Goal: Transaction & Acquisition: Purchase product/service

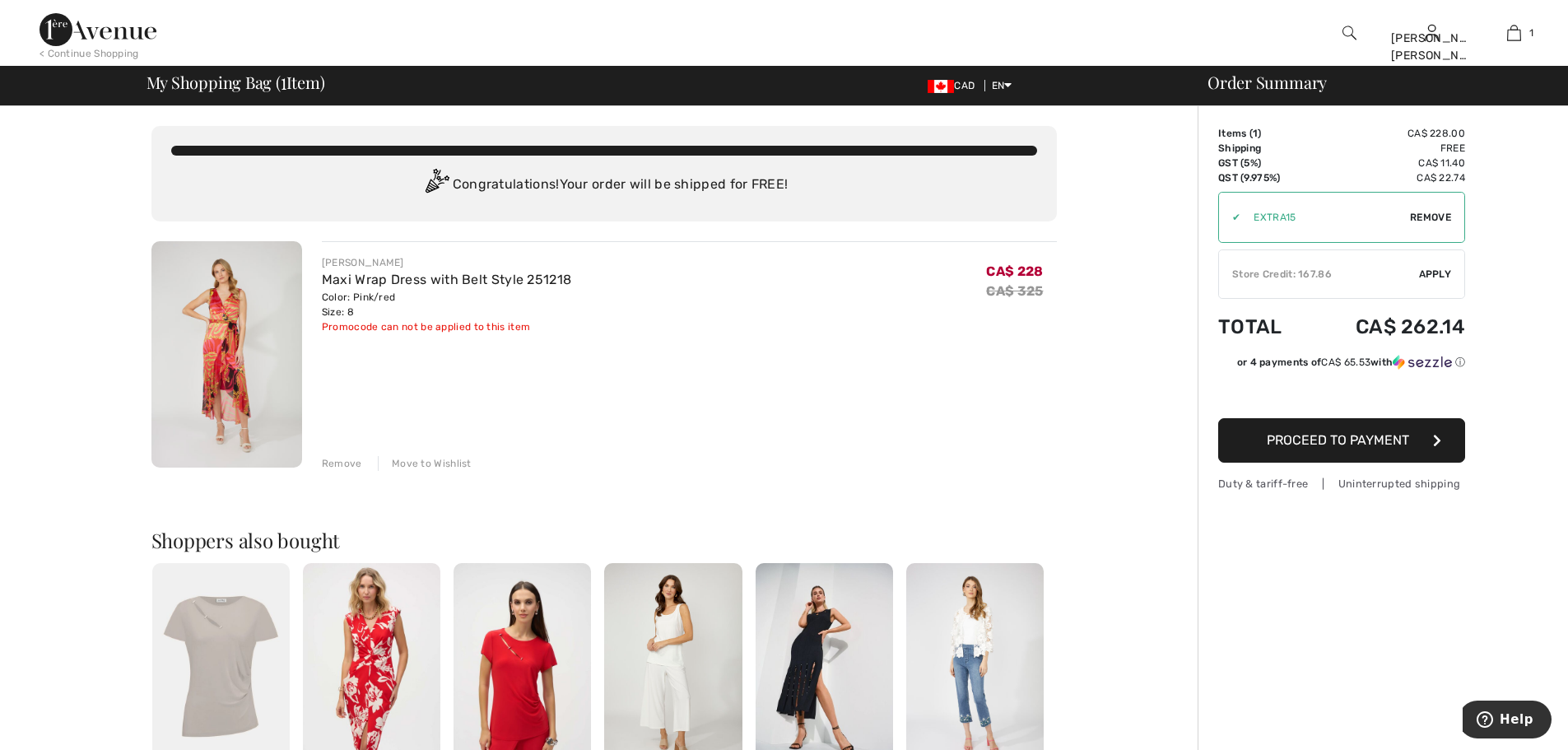
click at [1430, 272] on span "Apply" at bounding box center [1435, 274] width 33 height 15
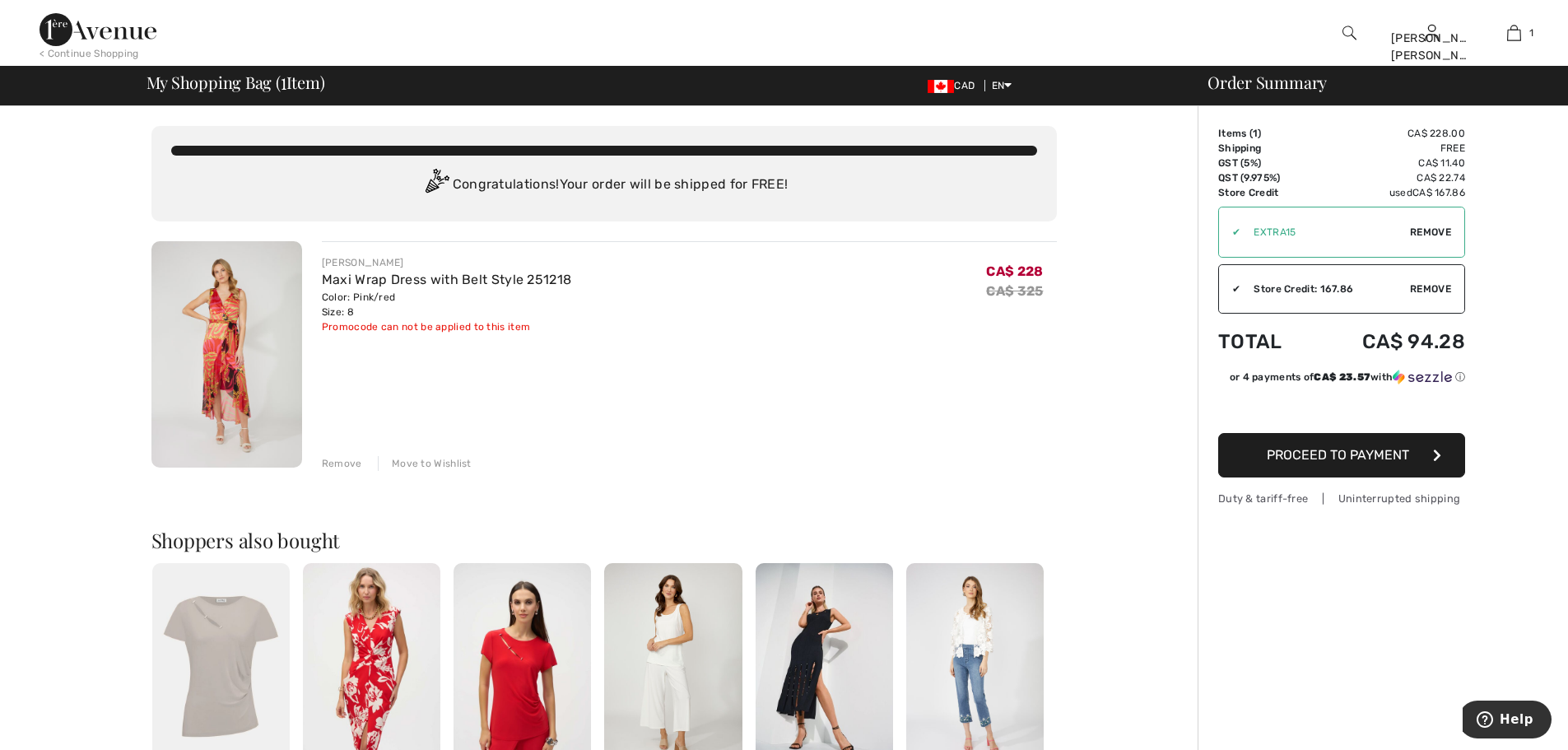
click at [1337, 451] on span "Proceed to Payment" at bounding box center [1337, 455] width 142 height 16
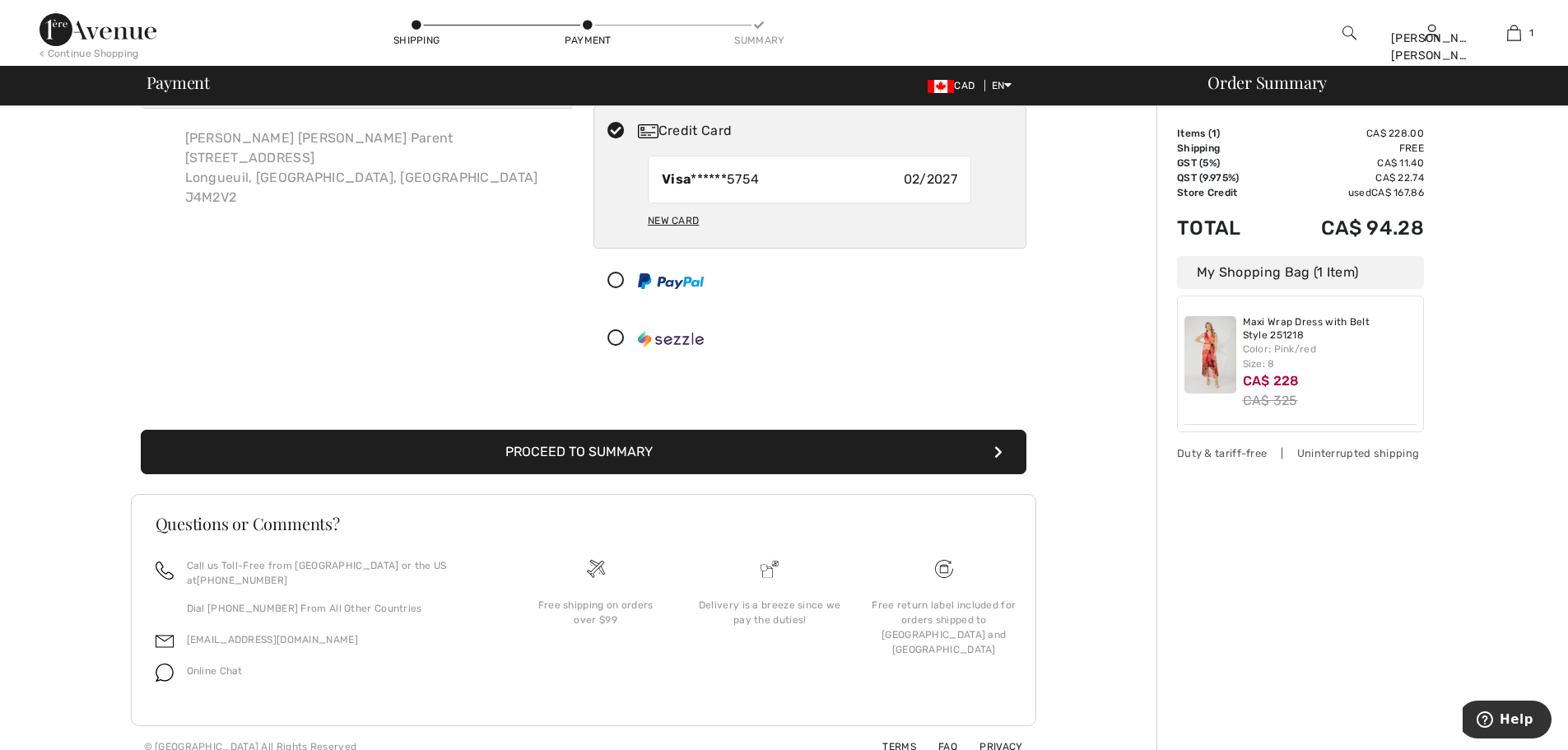
scroll to position [95, 0]
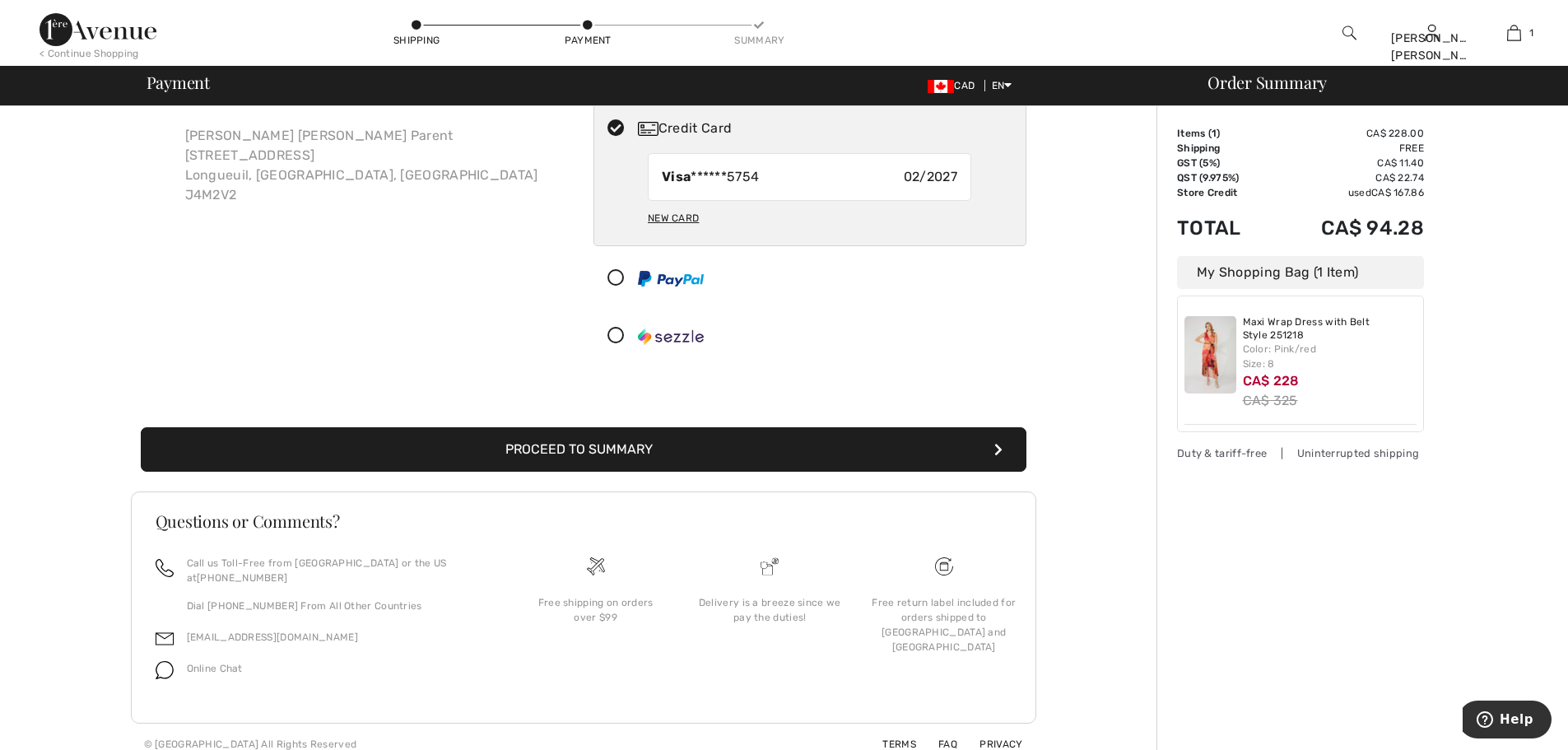
click at [666, 454] on button "Proceed to Summary" at bounding box center [583, 450] width 886 height 44
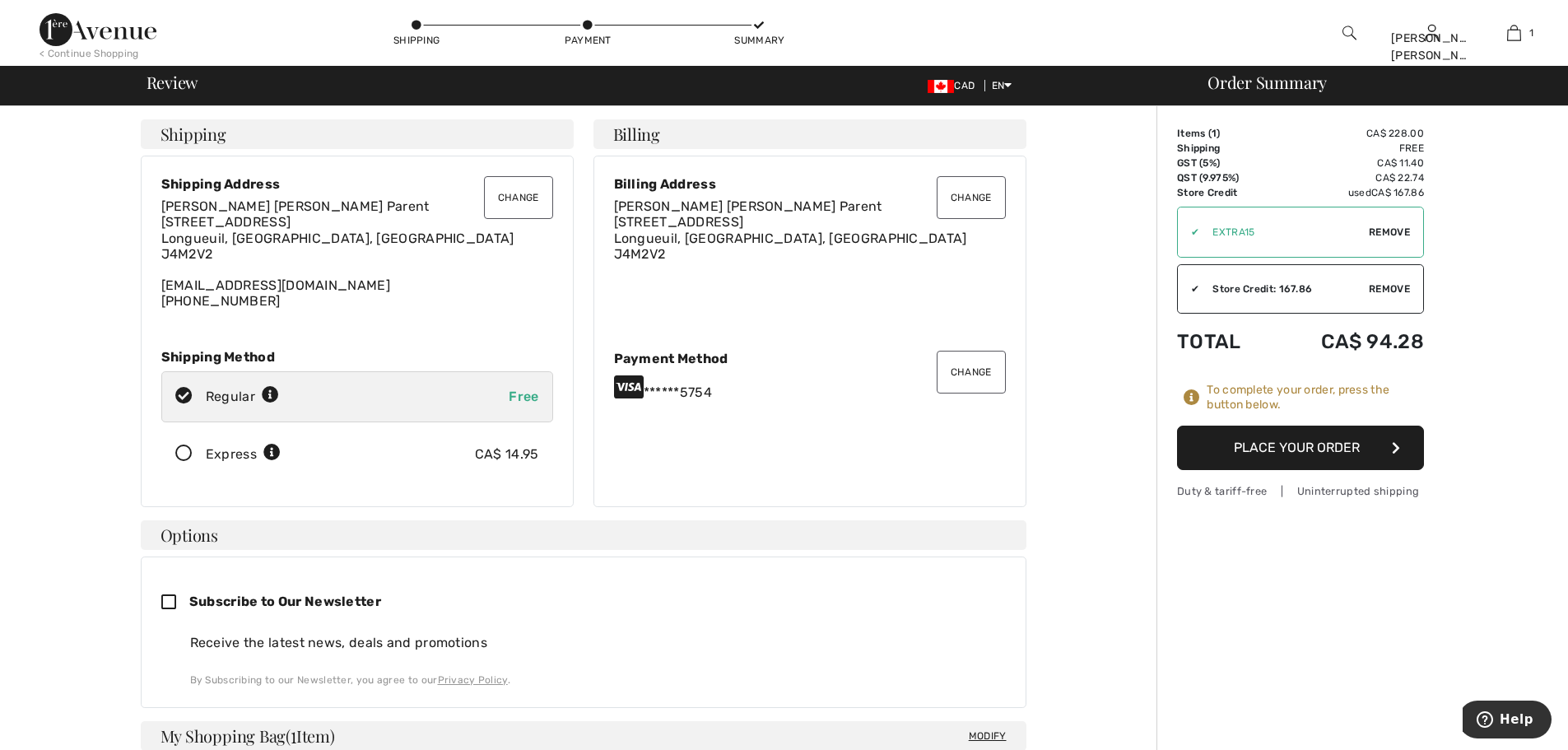
click at [1286, 443] on button "Place Your Order" at bounding box center [1300, 448] width 247 height 44
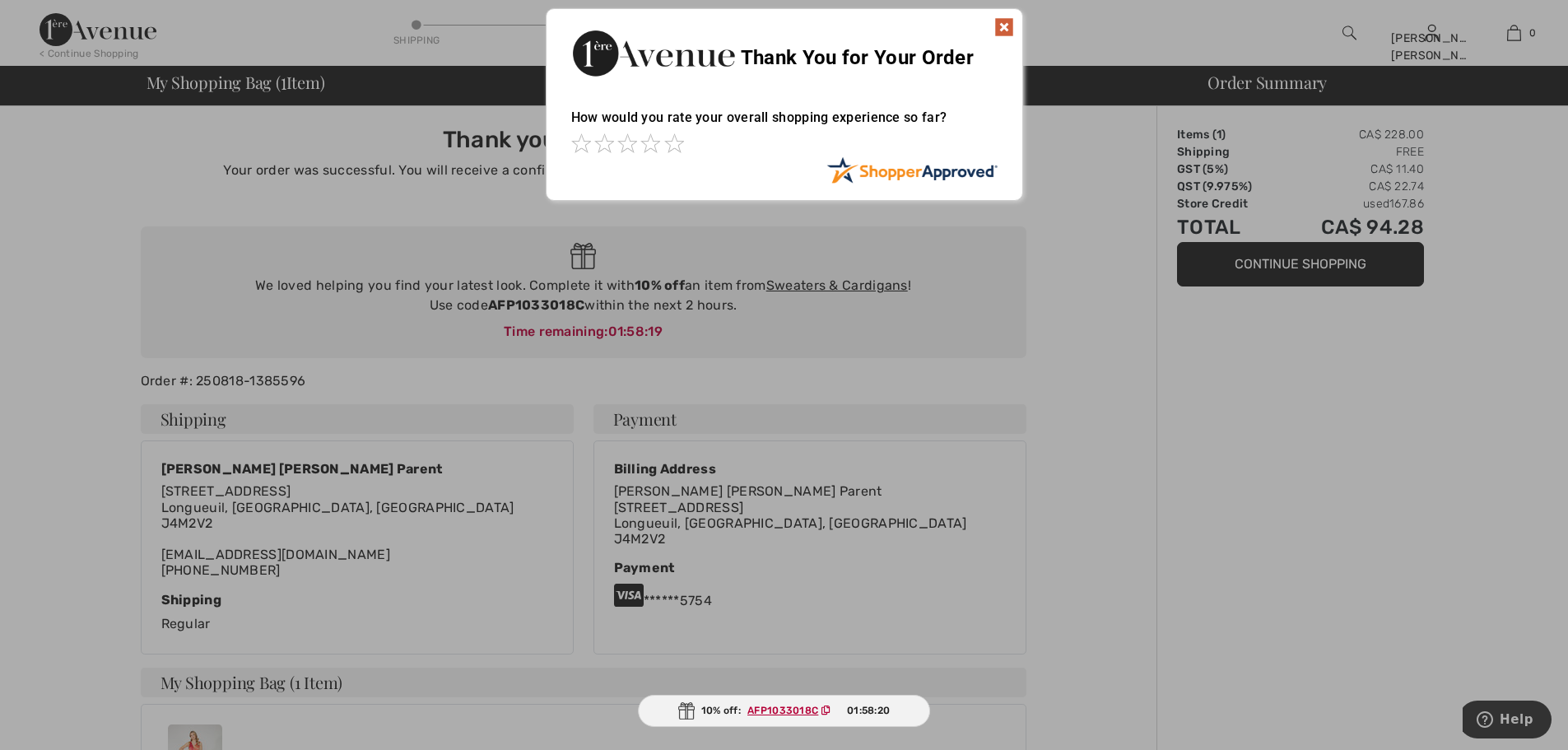
click at [1004, 23] on img at bounding box center [1004, 27] width 19 height 19
